Goal: Transaction & Acquisition: Book appointment/travel/reservation

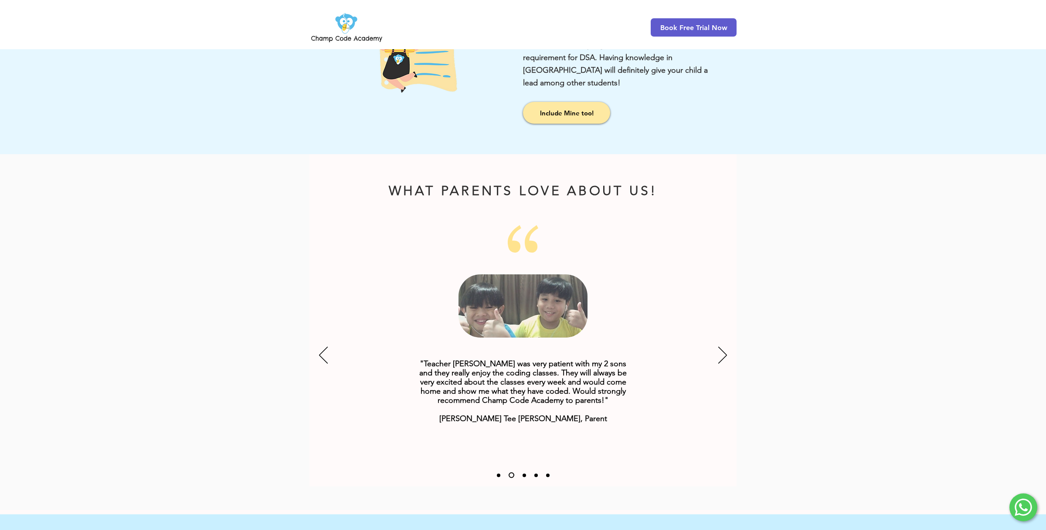
scroll to position [973, 0]
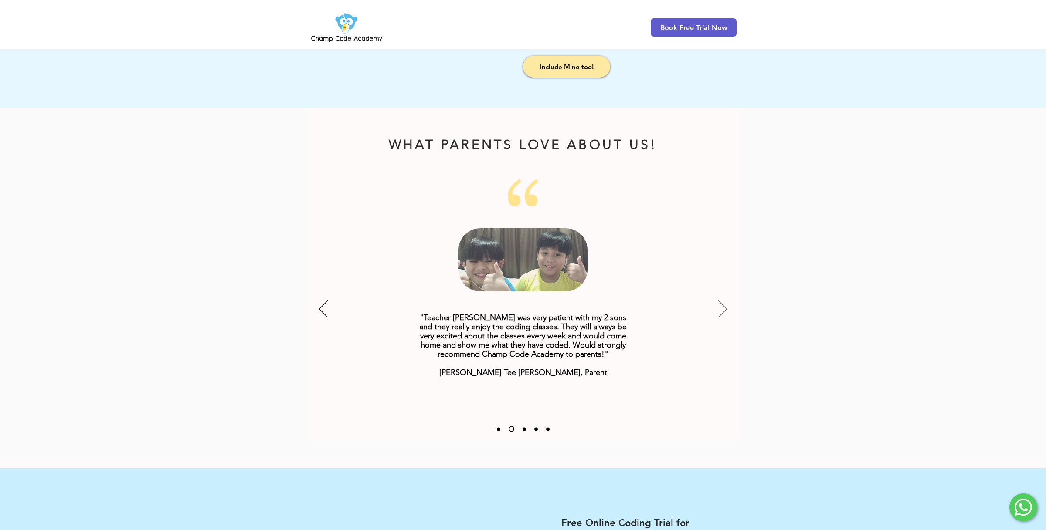
click at [724, 310] on icon "Next" at bounding box center [722, 309] width 9 height 17
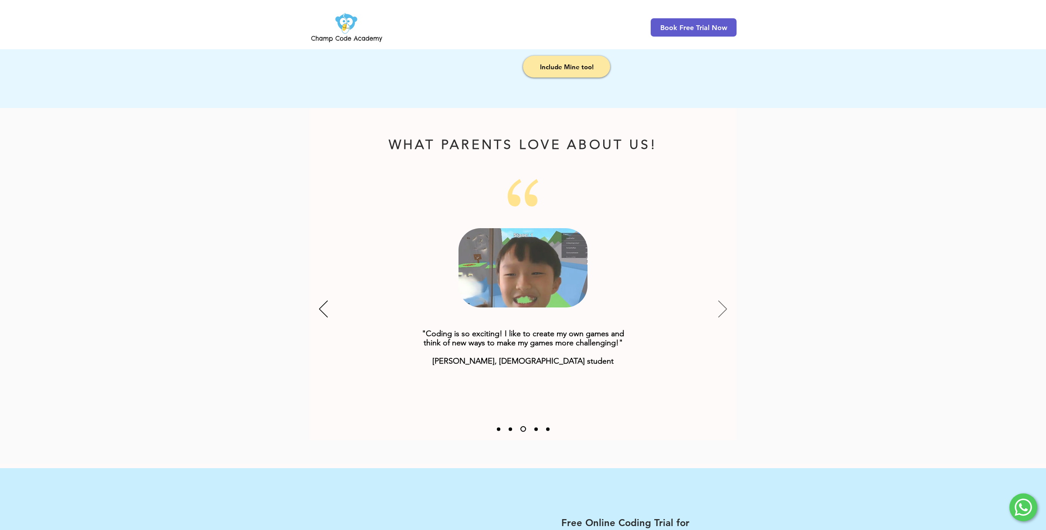
click at [724, 310] on icon "Next" at bounding box center [722, 309] width 9 height 17
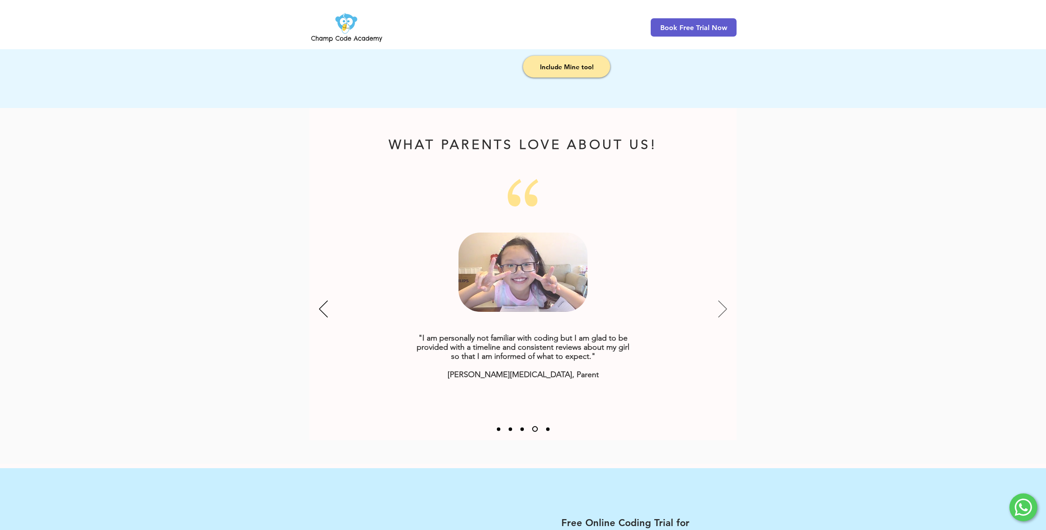
click at [724, 311] on icon "Next" at bounding box center [722, 309] width 9 height 17
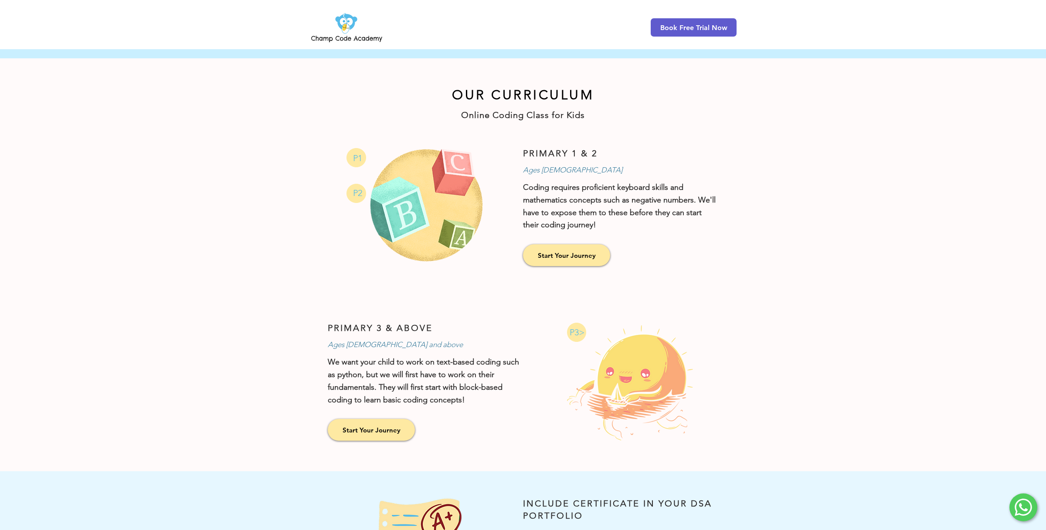
scroll to position [405, 0]
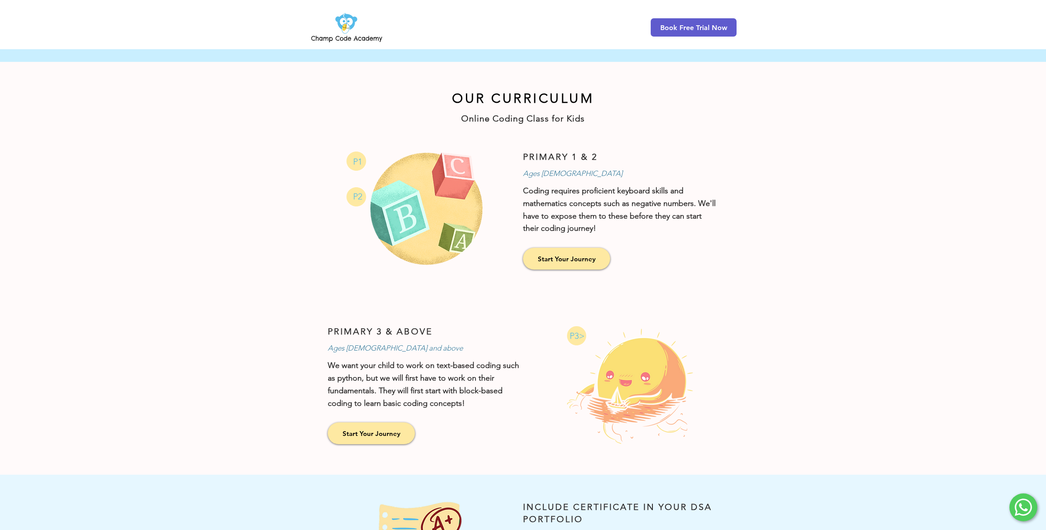
click at [314, 38] on img at bounding box center [346, 27] width 75 height 34
click at [351, 30] on img at bounding box center [346, 27] width 75 height 34
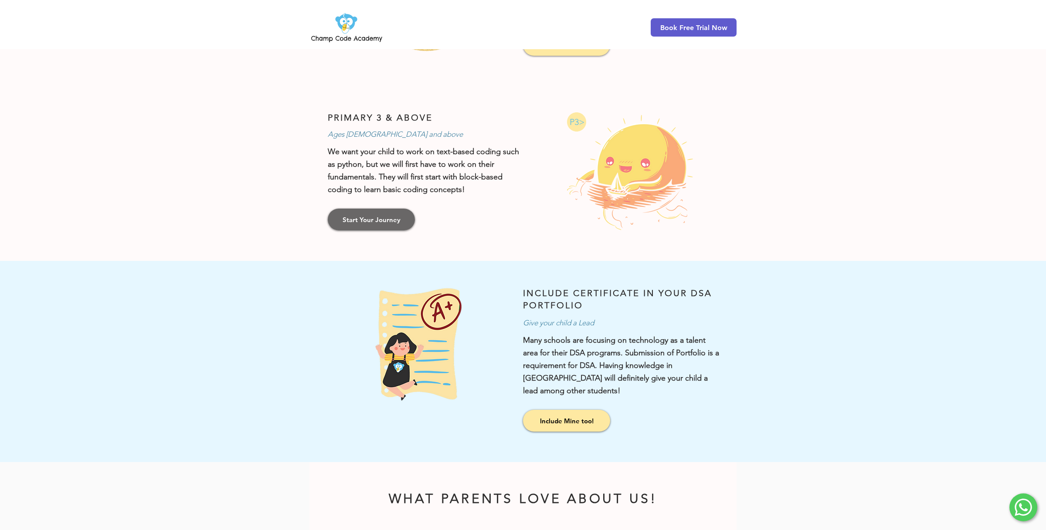
click at [382, 216] on span "Start Your Journey" at bounding box center [371, 219] width 58 height 9
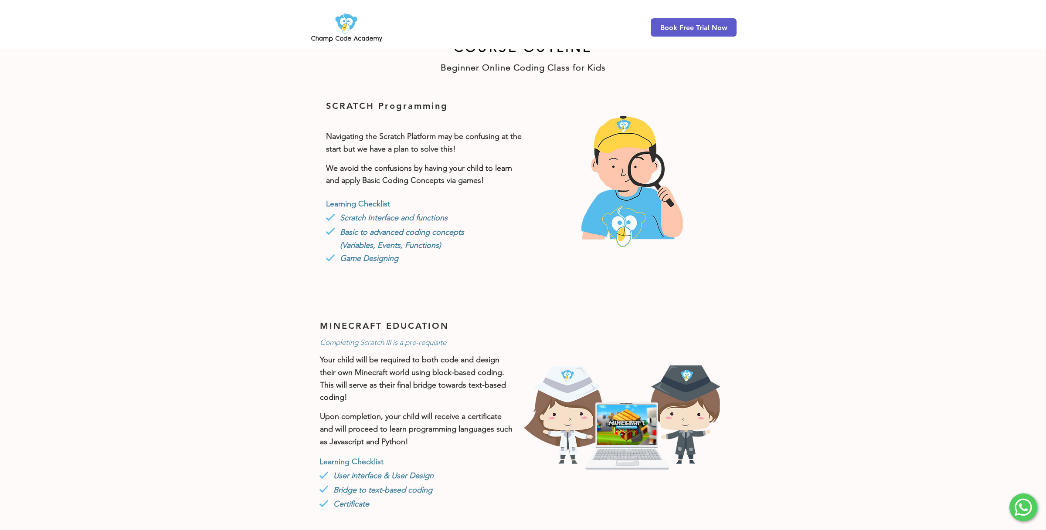
scroll to position [267, 0]
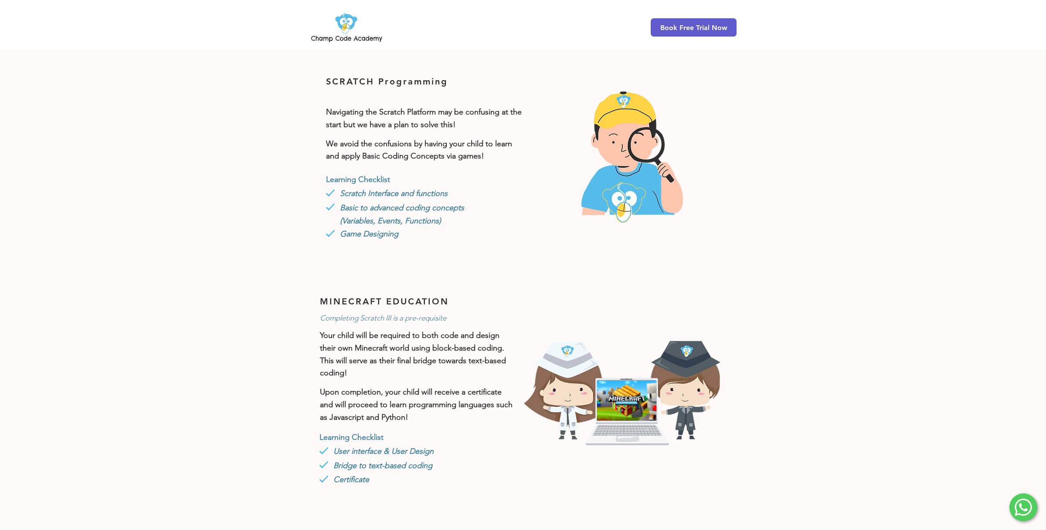
click at [447, 193] on span "Scratch Interface and functions" at bounding box center [394, 194] width 108 height 10
drag, startPoint x: 440, startPoint y: 215, endPoint x: 421, endPoint y: 188, distance: 32.8
click at [420, 189] on div "Learning Checklist #comp-krxou6bh1 svg [data-color="1"] {fill: #56BCEB;} Scratc…" at bounding box center [424, 207] width 196 height 68
click at [439, 191] on span "Scratch Interface and functions" at bounding box center [394, 194] width 108 height 10
drag, startPoint x: 449, startPoint y: 227, endPoint x: 442, endPoint y: 188, distance: 39.9
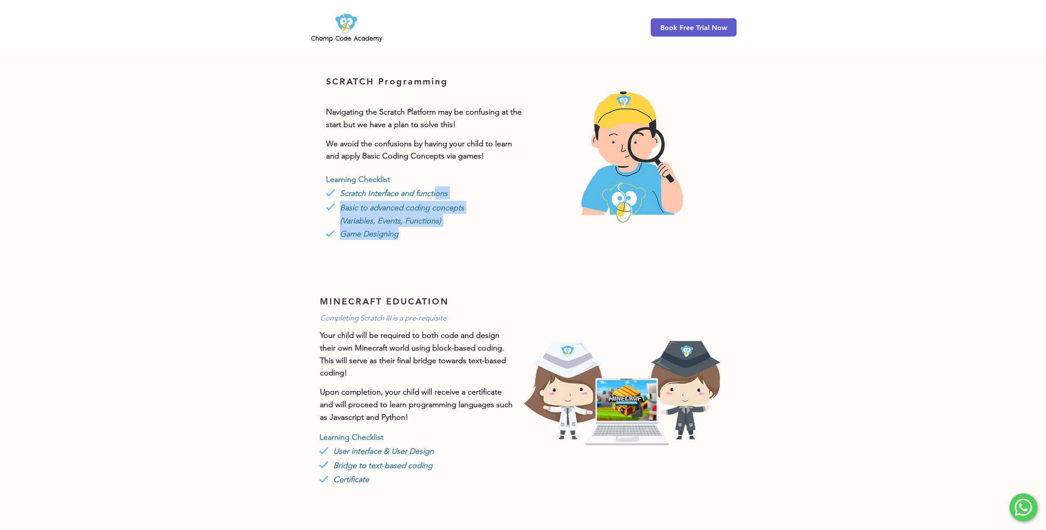
click at [442, 188] on div "Learning Checklist #comp-krxou6bh1 svg [data-color="1"] {fill: #56BCEB;} Scratc…" at bounding box center [424, 207] width 196 height 68
click at [442, 189] on span "Scratch Interface and functions" at bounding box center [394, 194] width 108 height 10
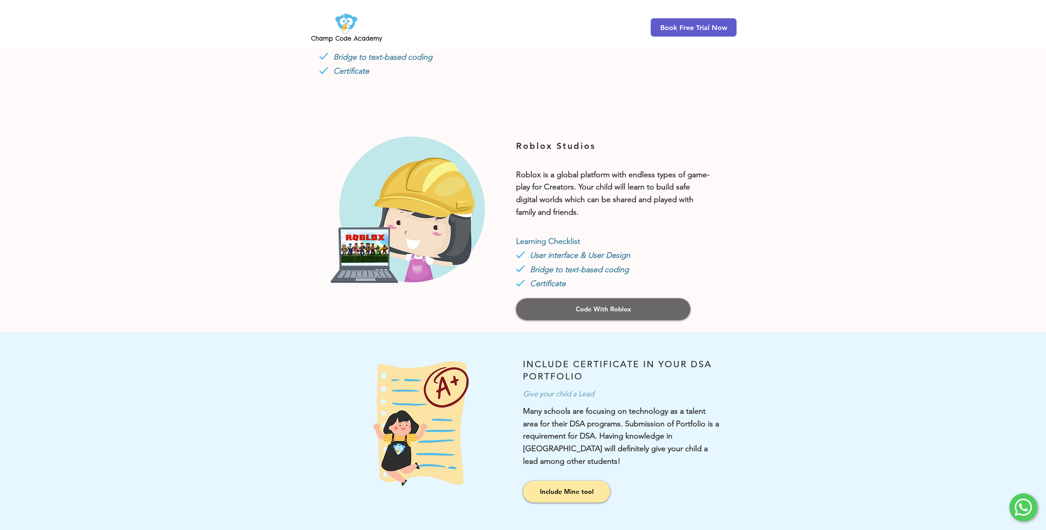
scroll to position [742, 0]
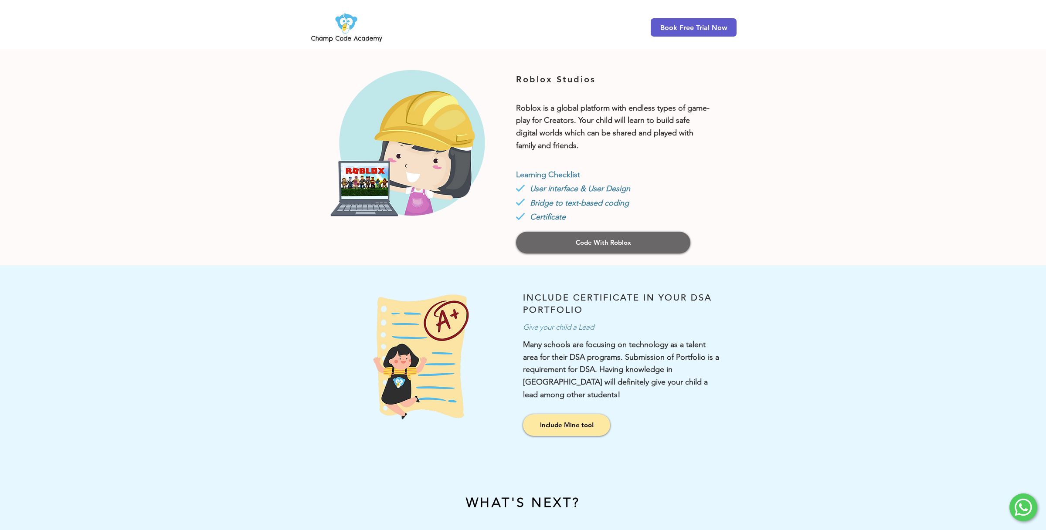
click at [619, 247] on link "Code With Roblox" at bounding box center [603, 243] width 174 height 22
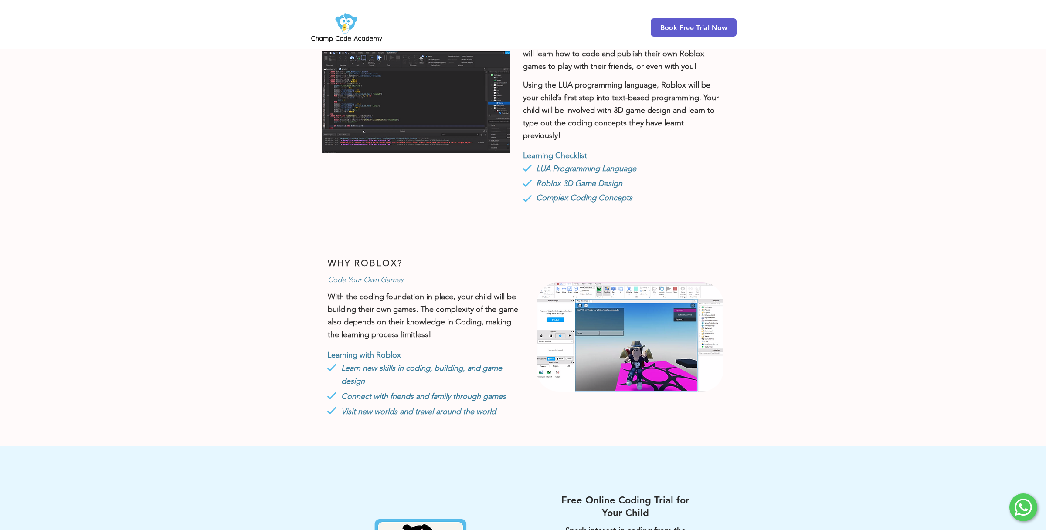
scroll to position [603, 0]
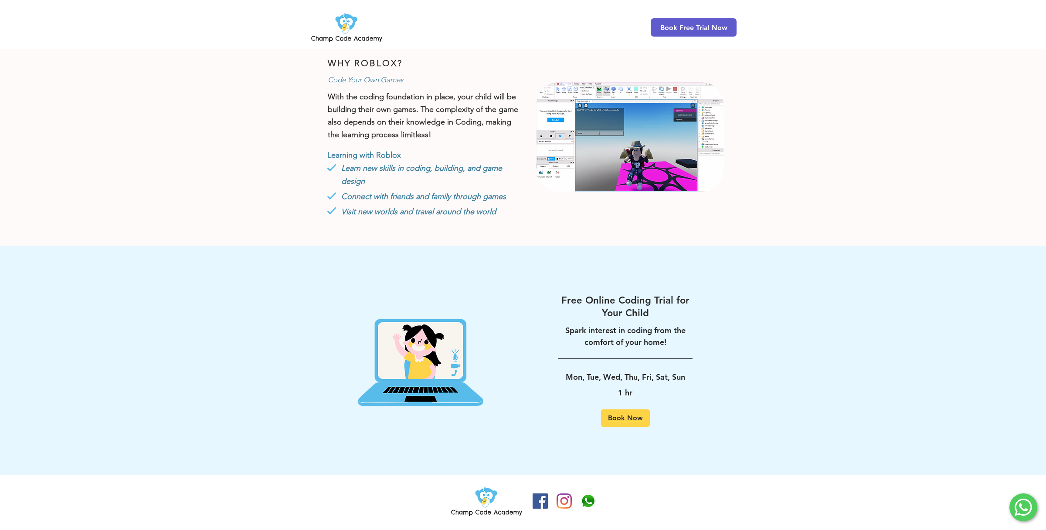
click at [638, 417] on span "Book Now" at bounding box center [625, 418] width 35 height 7
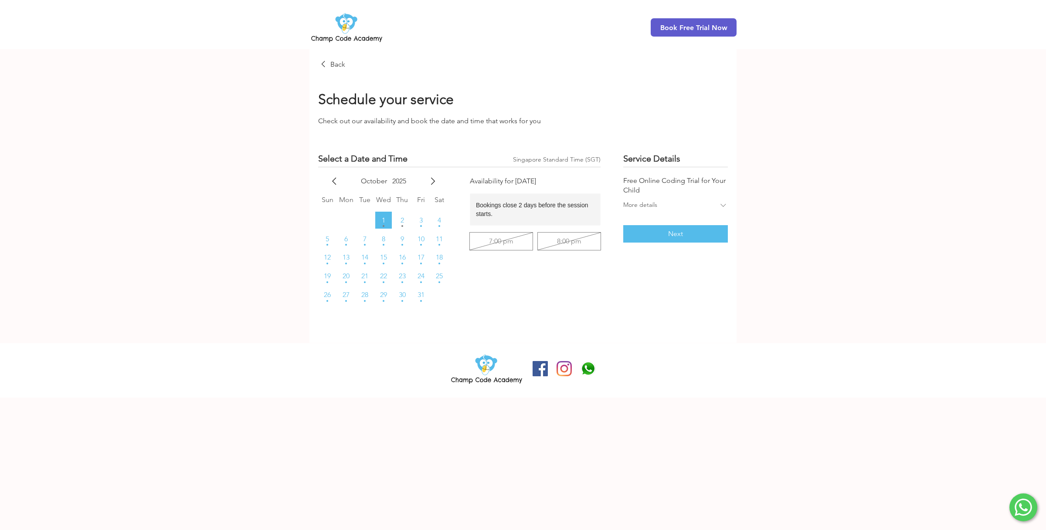
click at [673, 203] on div "More details" at bounding box center [670, 206] width 95 height 10
click at [702, 204] on div "Less details" at bounding box center [670, 209] width 95 height 10
click at [404, 240] on button "9" at bounding box center [401, 238] width 17 height 17
click at [571, 208] on div "8:00 pm" at bounding box center [569, 207] width 24 height 7
radio input "false"
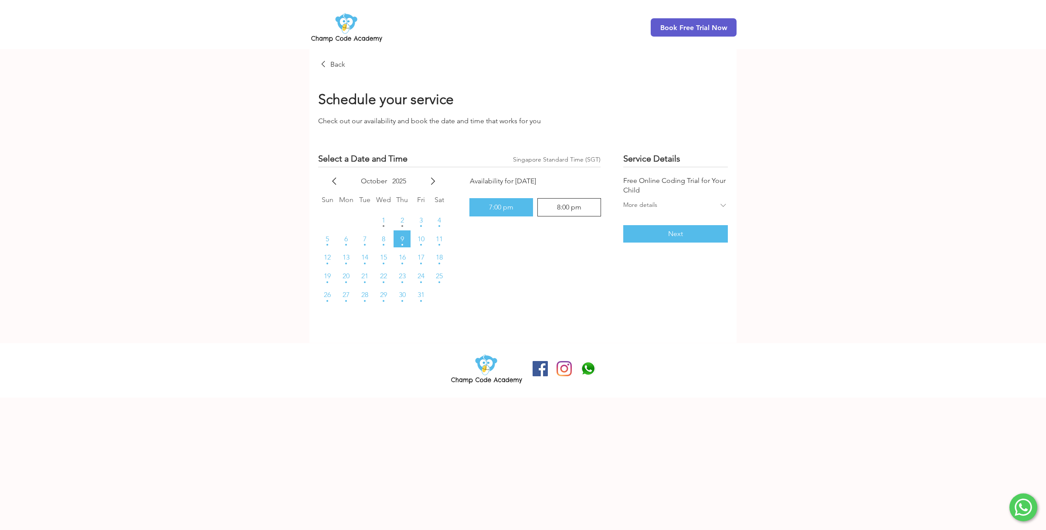
radio input "true"
click at [509, 210] on div "7:00 pm" at bounding box center [501, 207] width 24 height 7
radio input "true"
click at [679, 235] on span "Next" at bounding box center [675, 233] width 15 height 7
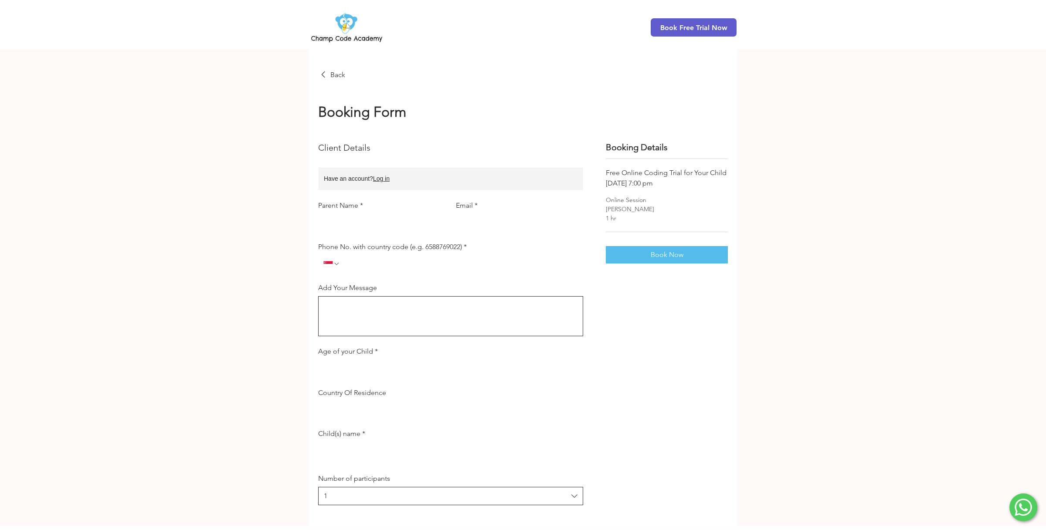
click at [847, 192] on div "main content" at bounding box center [523, 287] width 1046 height 477
